Goal: Task Accomplishment & Management: Use online tool/utility

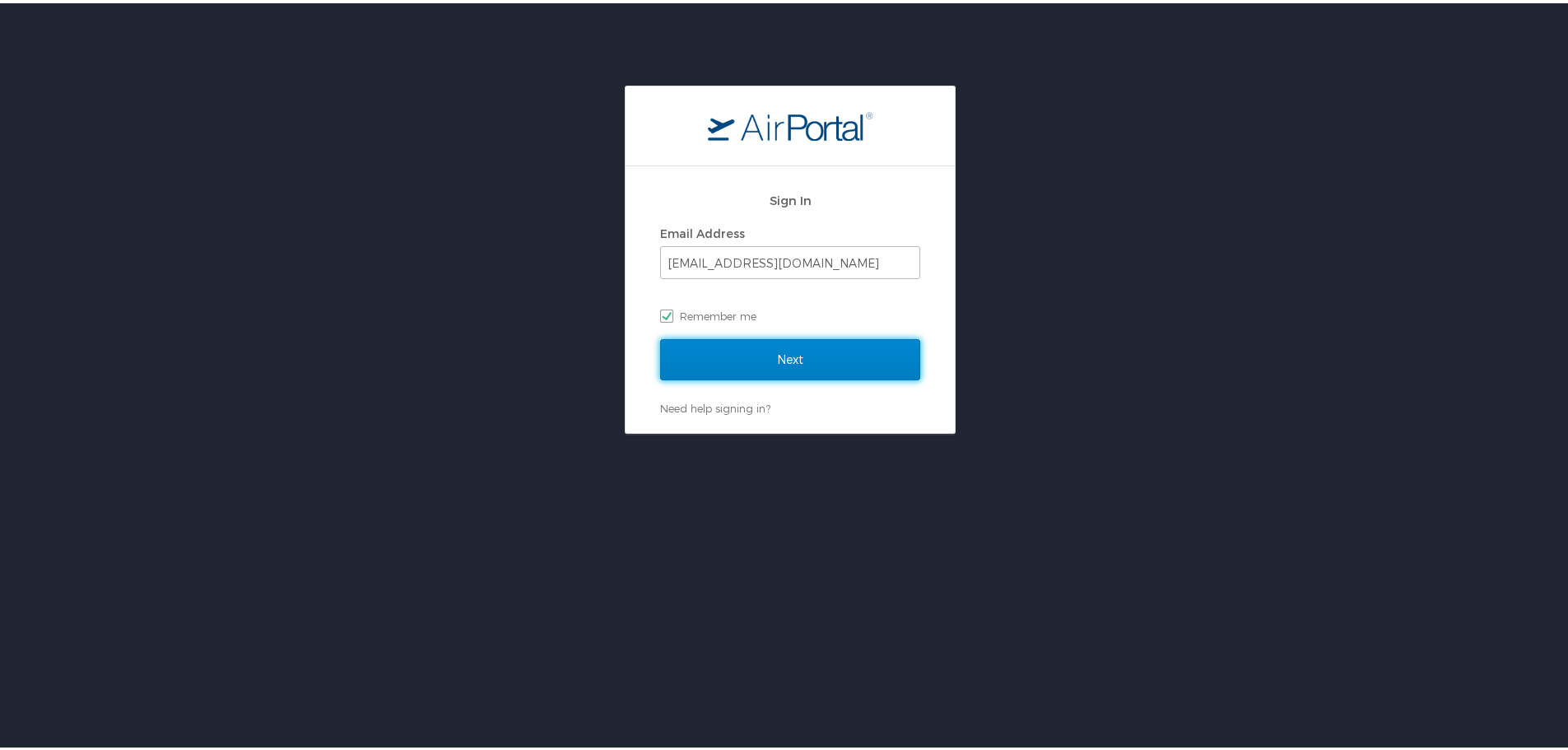
click at [767, 369] on input "Next" at bounding box center [790, 356] width 260 height 41
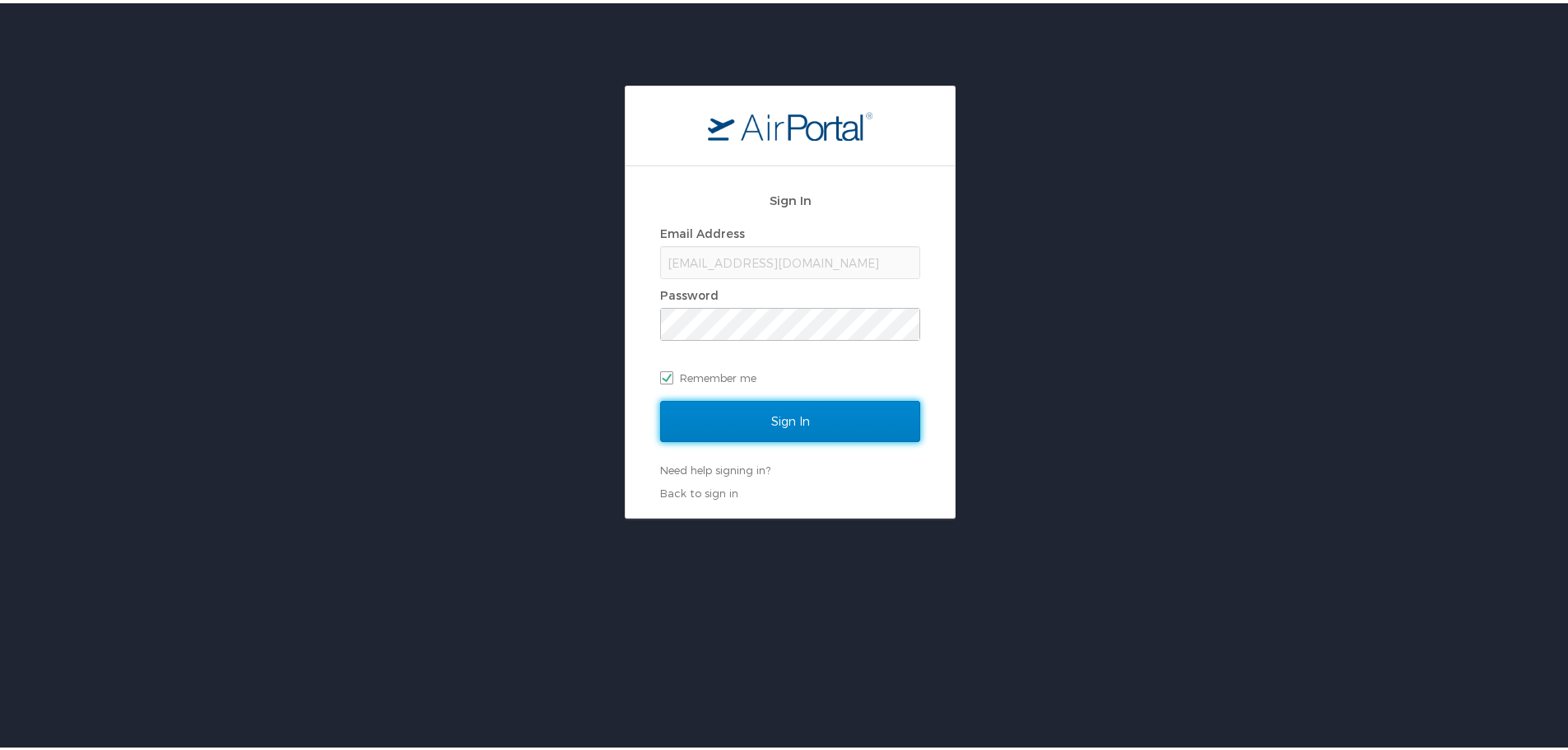
click at [752, 411] on input "Sign In" at bounding box center [790, 417] width 260 height 41
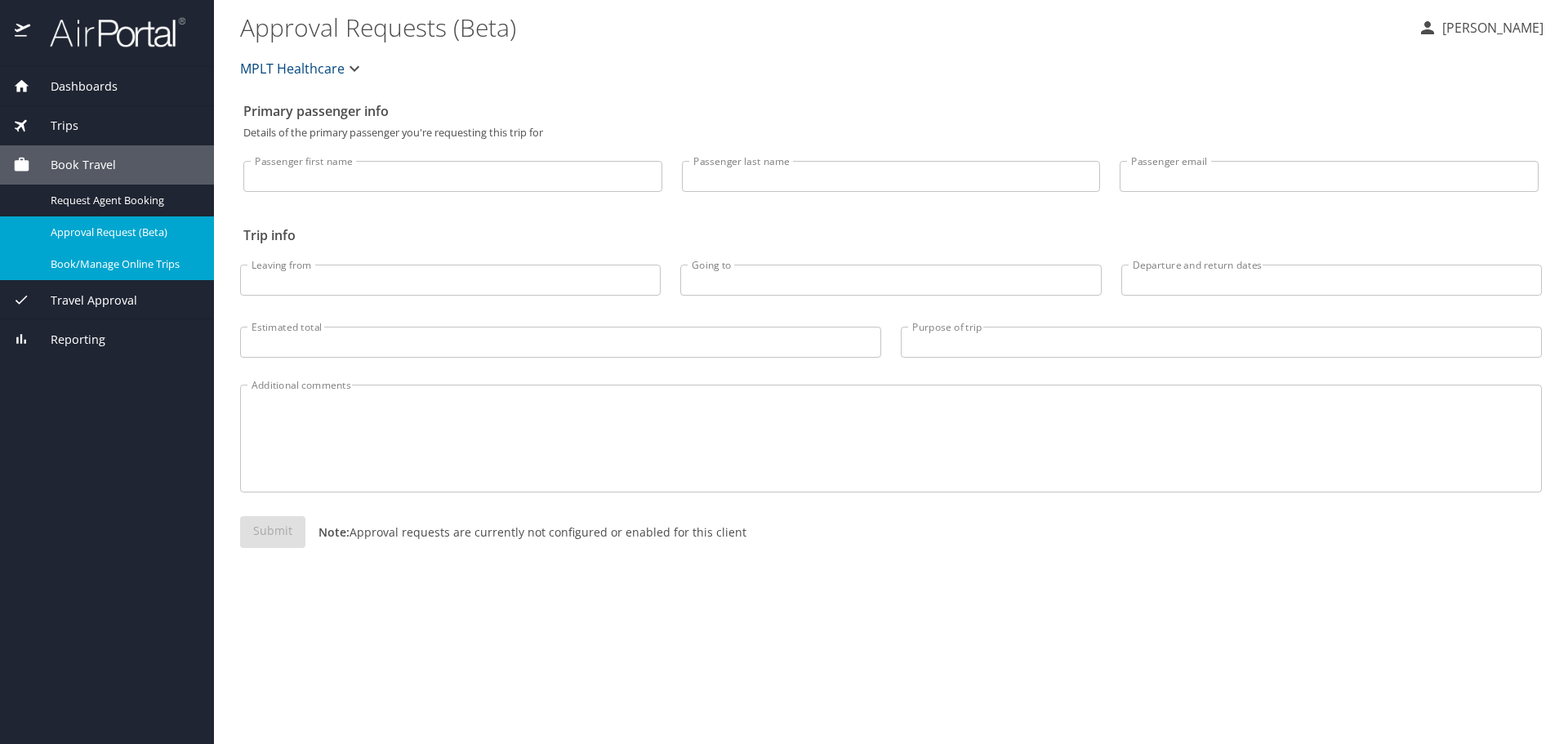
click at [150, 257] on span "Book/Manage Online Trips" at bounding box center [122, 264] width 144 height 16
